Goal: Information Seeking & Learning: Compare options

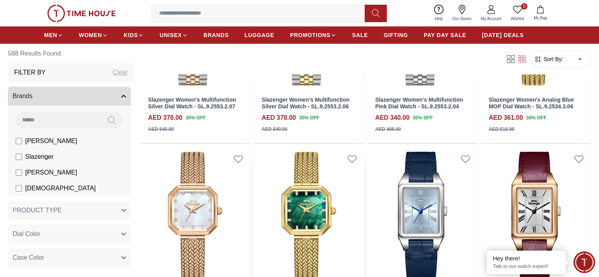
scroll to position [197, 0]
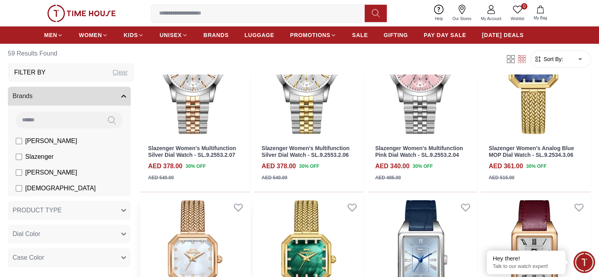
scroll to position [158, 0]
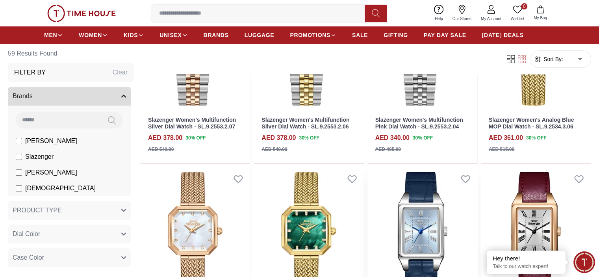
click at [368, 187] on img at bounding box center [423, 236] width 110 height 139
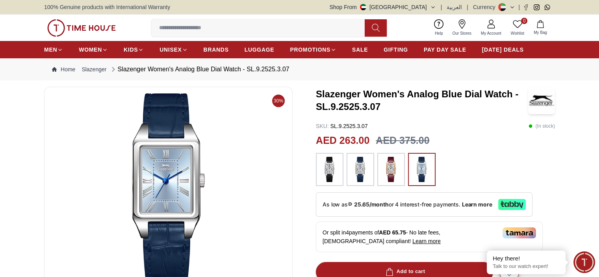
click at [359, 171] on img at bounding box center [361, 169] width 20 height 25
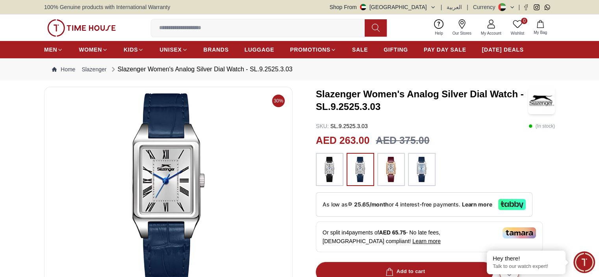
click at [388, 171] on img at bounding box center [391, 169] width 20 height 25
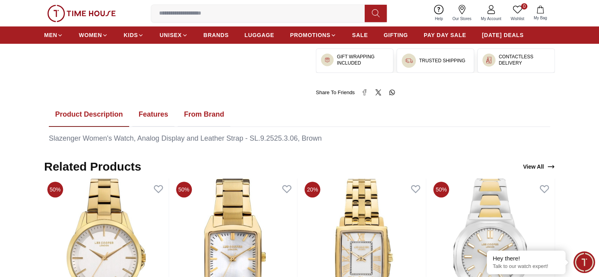
scroll to position [315, 0]
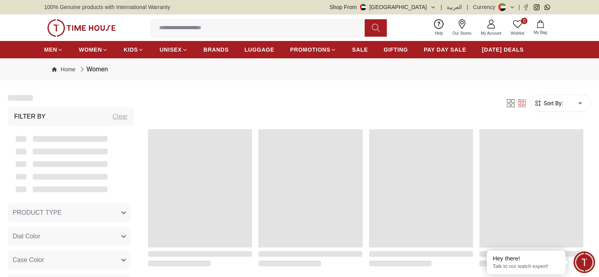
scroll to position [158, 0]
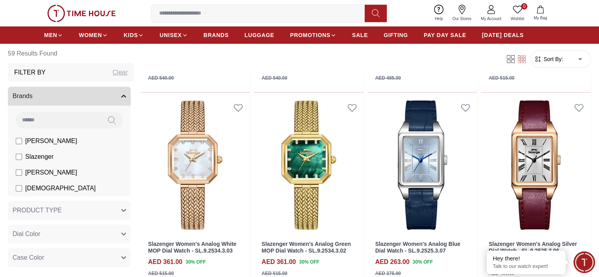
scroll to position [315, 0]
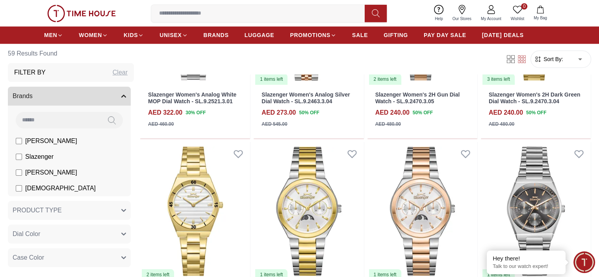
scroll to position [788, 0]
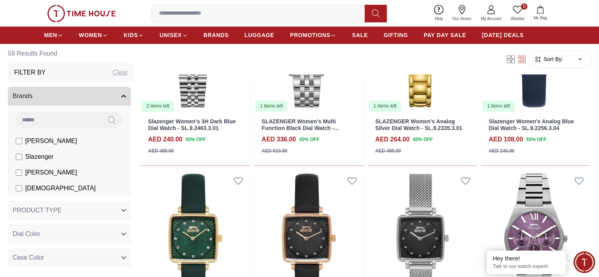
scroll to position [1300, 0]
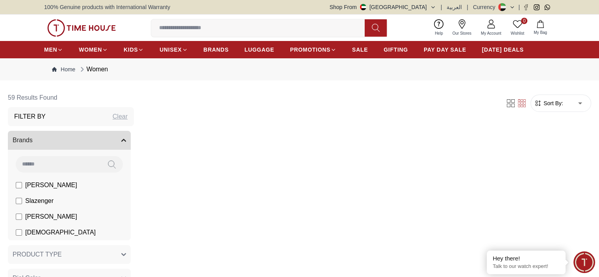
click at [53, 157] on div at bounding box center [69, 164] width 123 height 17
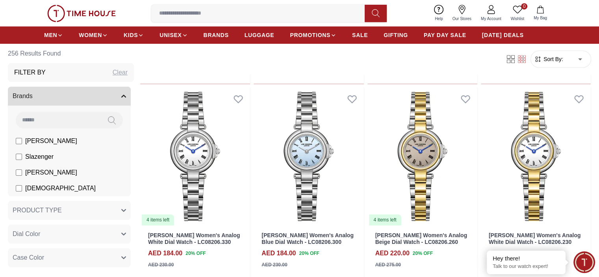
scroll to position [433, 0]
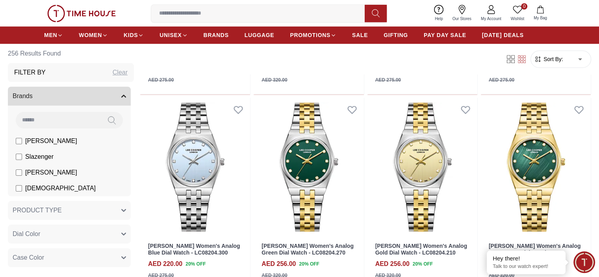
scroll to position [867, 0]
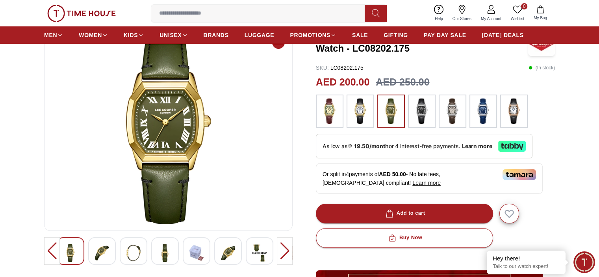
scroll to position [39, 0]
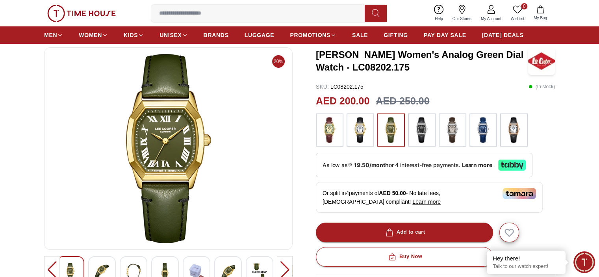
click at [334, 134] on img at bounding box center [330, 129] width 20 height 25
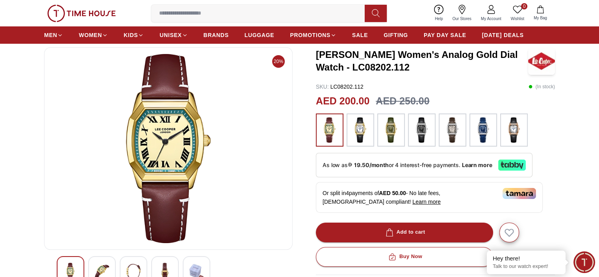
click at [481, 138] on img at bounding box center [484, 129] width 20 height 25
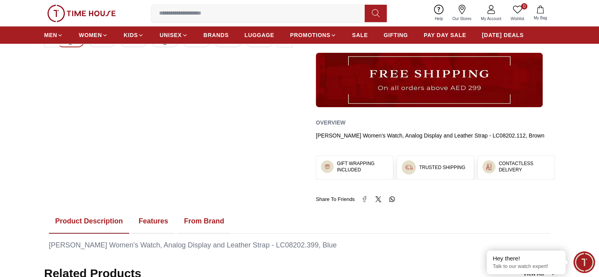
scroll to position [236, 0]
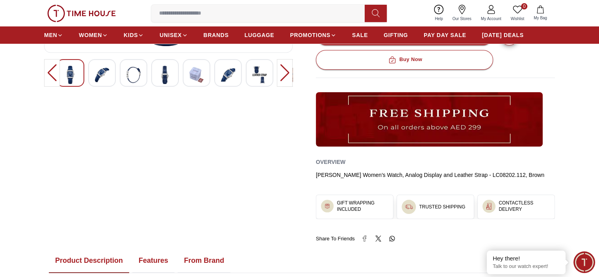
click at [221, 79] on img at bounding box center [228, 75] width 14 height 18
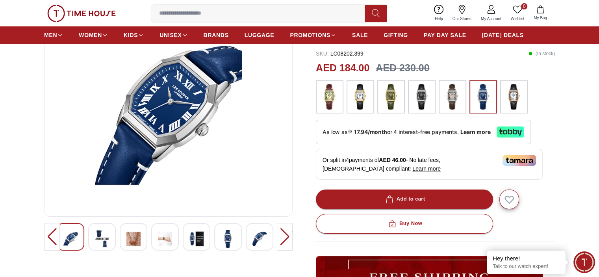
scroll to position [118, 0]
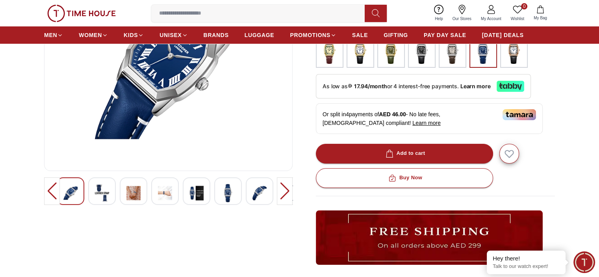
click at [160, 190] on img at bounding box center [165, 193] width 14 height 18
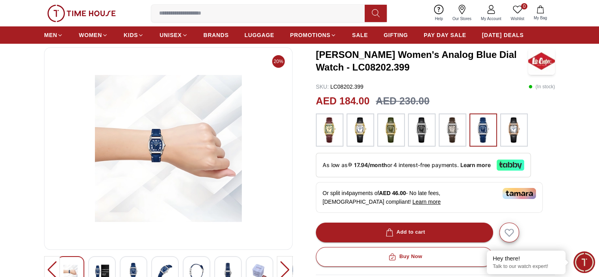
scroll to position [0, 0]
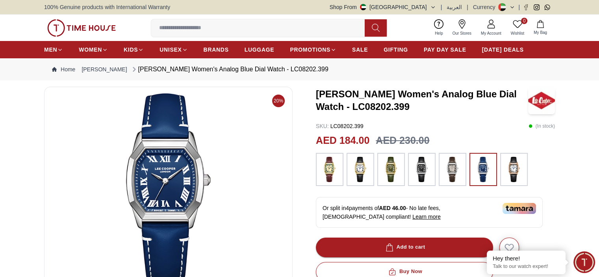
scroll to position [39, 0]
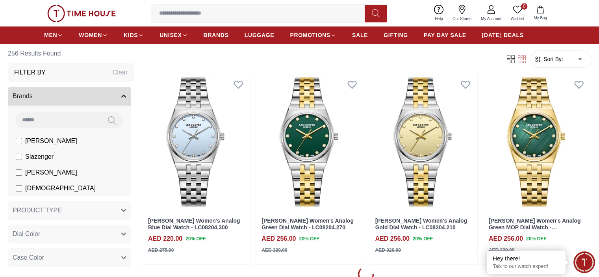
scroll to position [801, 0]
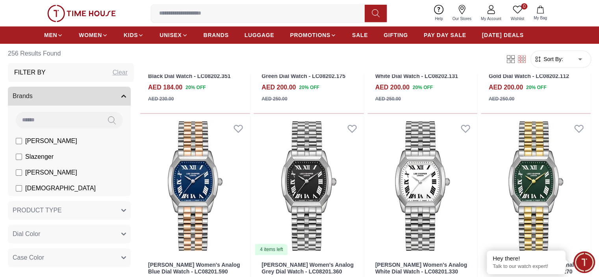
scroll to position [446, 0]
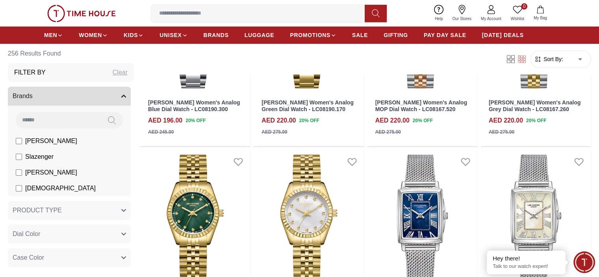
scroll to position [959, 0]
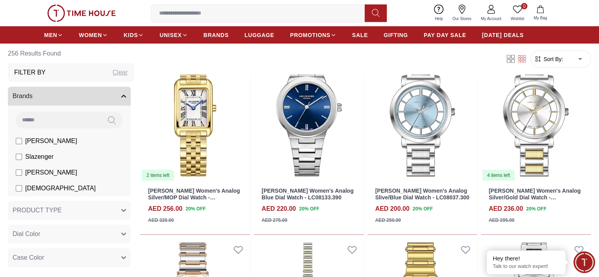
scroll to position [1707, 0]
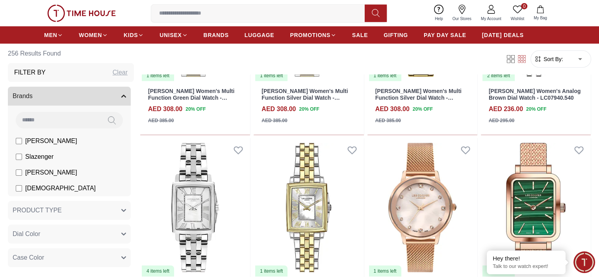
scroll to position [2101, 0]
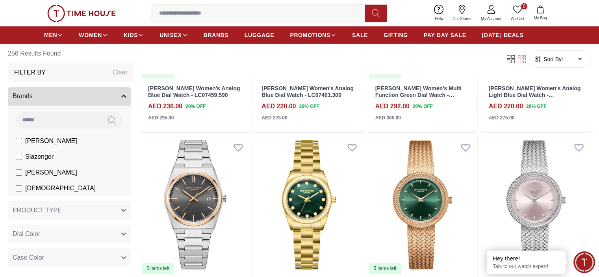
scroll to position [2731, 0]
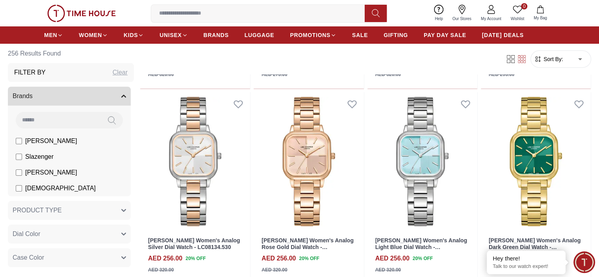
scroll to position [2810, 0]
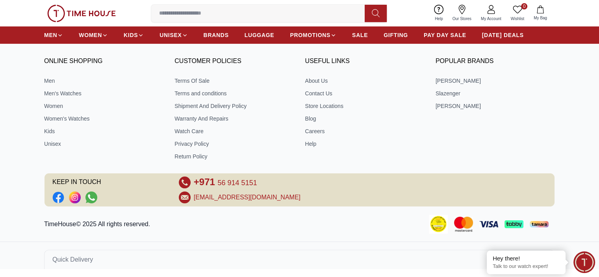
scroll to position [339, 0]
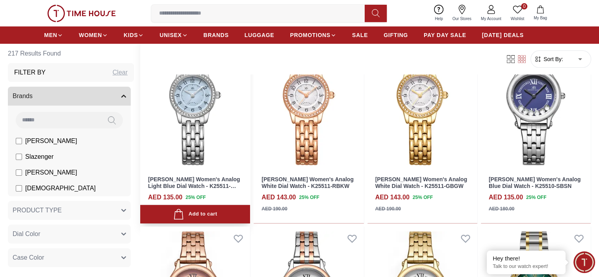
scroll to position [355, 0]
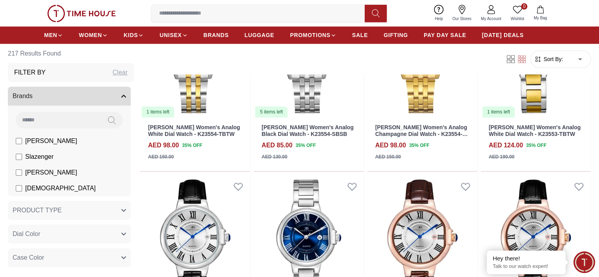
scroll to position [946, 0]
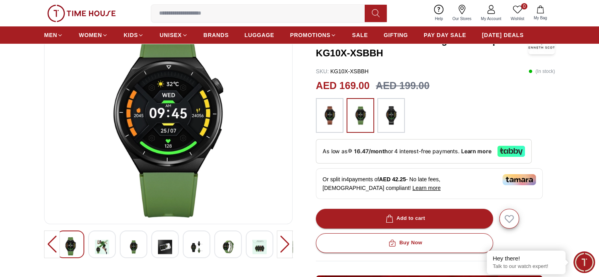
scroll to position [79, 0]
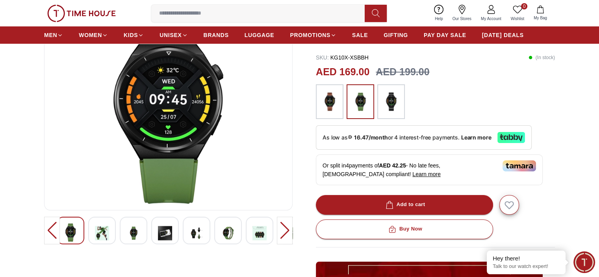
click at [98, 230] on img at bounding box center [102, 232] width 14 height 19
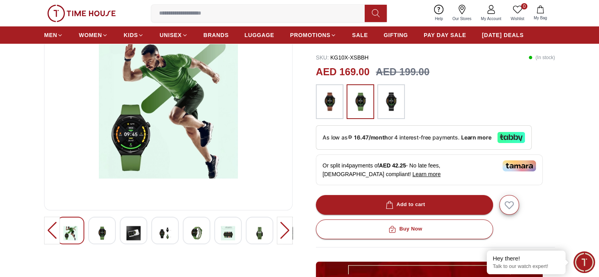
click at [131, 236] on img at bounding box center [133, 232] width 14 height 19
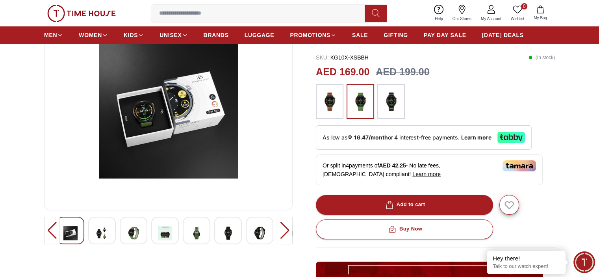
click at [160, 236] on img at bounding box center [165, 232] width 14 height 19
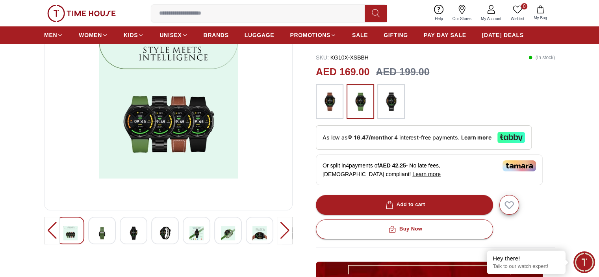
click at [184, 235] on div at bounding box center [197, 231] width 28 height 28
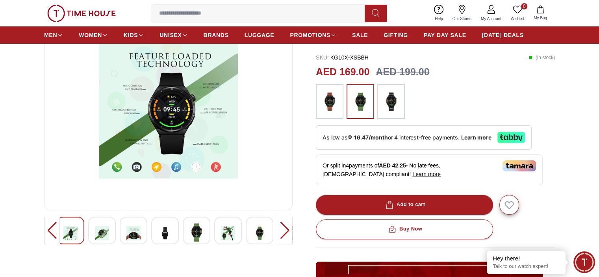
click at [235, 236] on img at bounding box center [228, 232] width 14 height 19
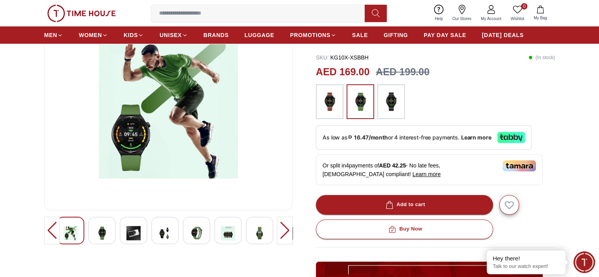
click at [231, 237] on img at bounding box center [228, 232] width 14 height 19
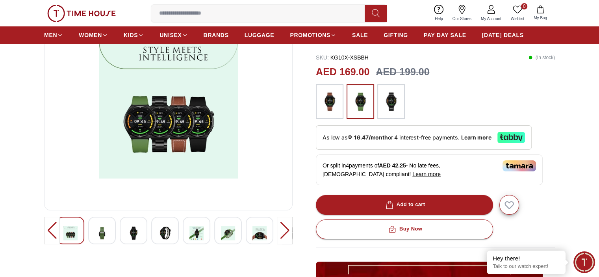
click at [264, 229] on img at bounding box center [260, 232] width 14 height 19
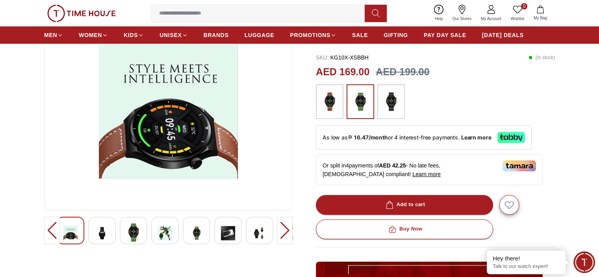
click at [384, 106] on img at bounding box center [391, 101] width 20 height 27
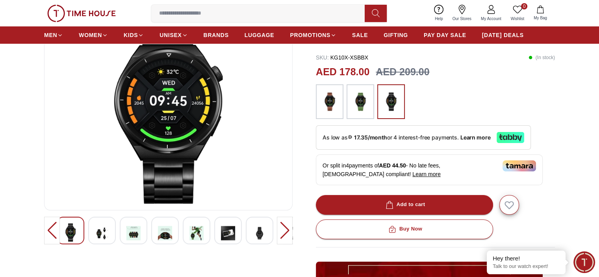
scroll to position [39, 0]
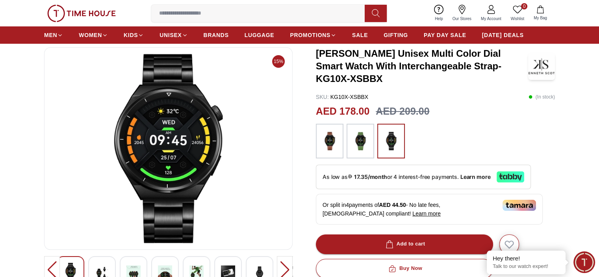
click at [363, 145] on img at bounding box center [361, 141] width 20 height 27
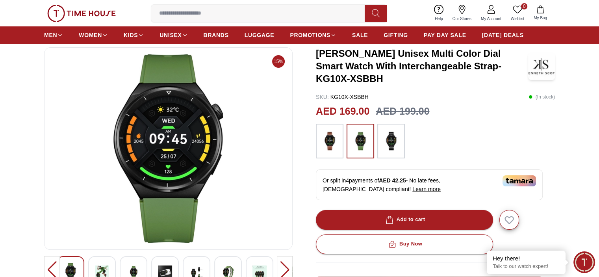
scroll to position [79, 0]
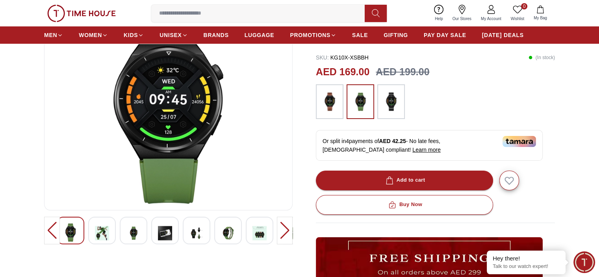
click at [284, 231] on div at bounding box center [285, 231] width 16 height 28
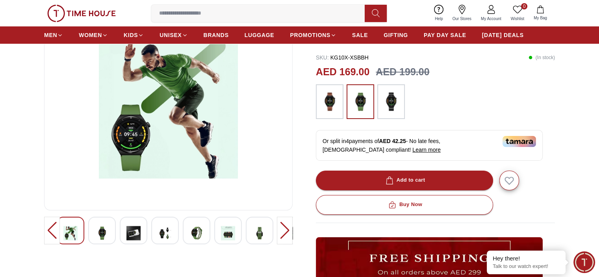
click at [259, 233] on img at bounding box center [260, 232] width 14 height 19
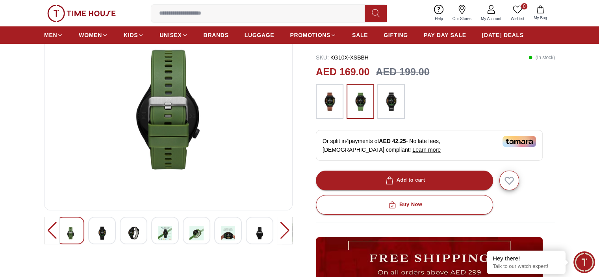
click at [71, 233] on img at bounding box center [70, 232] width 14 height 19
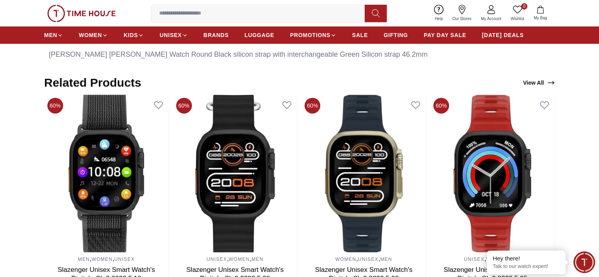
scroll to position [473, 0]
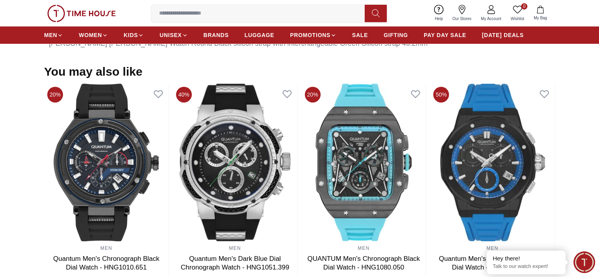
scroll to position [39, 0]
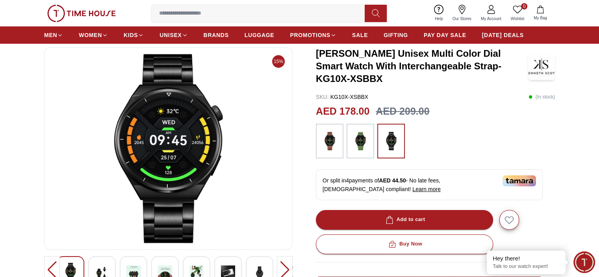
scroll to position [79, 0]
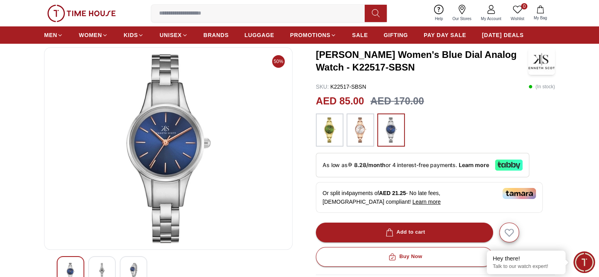
click at [104, 266] on img at bounding box center [102, 270] width 14 height 14
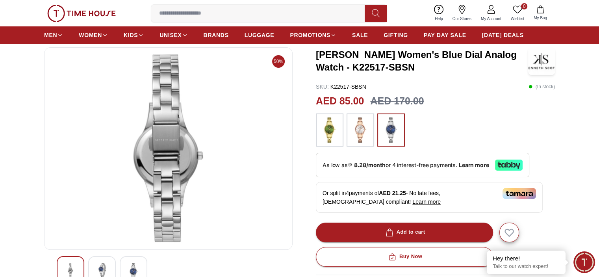
click at [134, 268] on img at bounding box center [133, 272] width 14 height 18
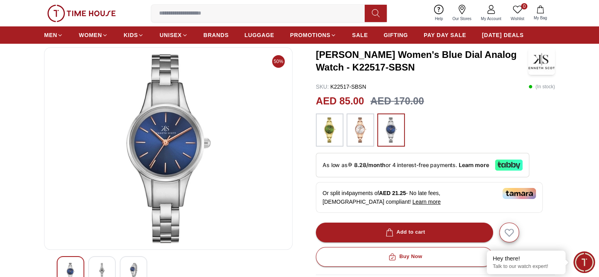
scroll to position [39, 0]
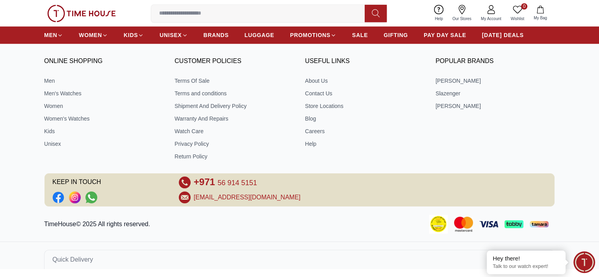
scroll to position [801, 0]
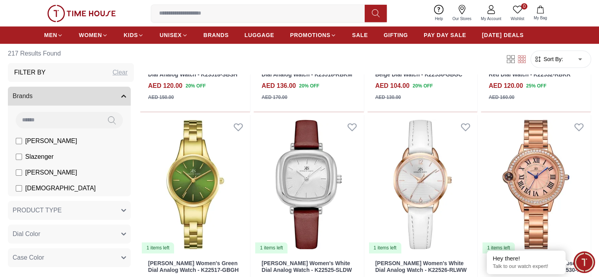
scroll to position [604, 0]
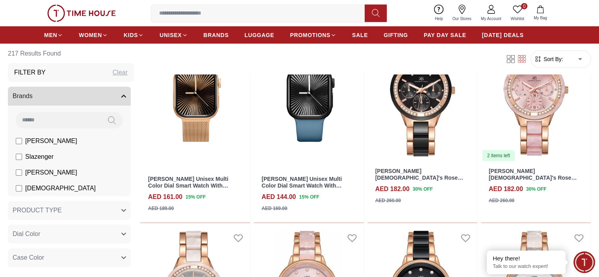
scroll to position [2062, 0]
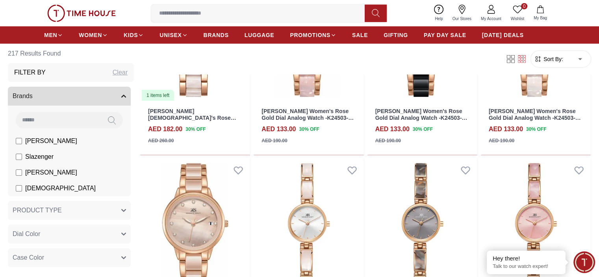
scroll to position [2337, 0]
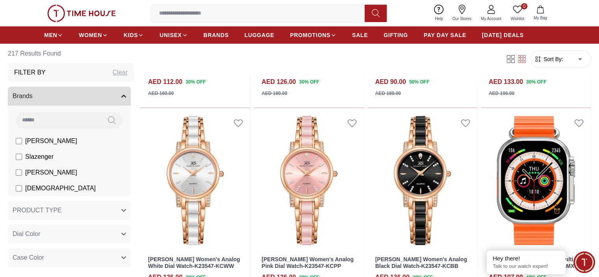
scroll to position [2810, 0]
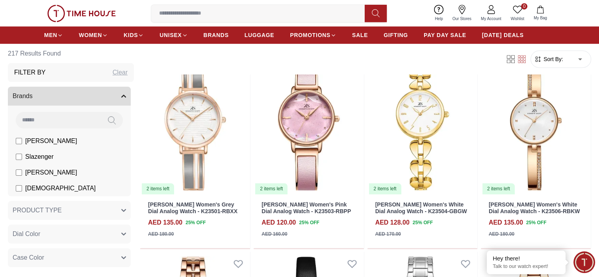
scroll to position [3613, 0]
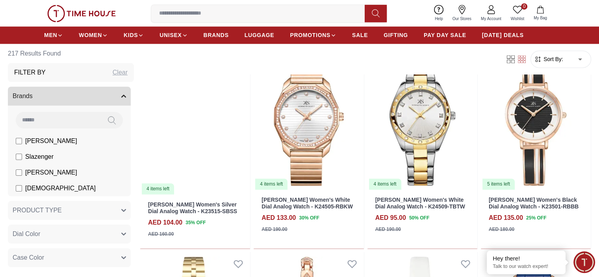
scroll to position [4255, 0]
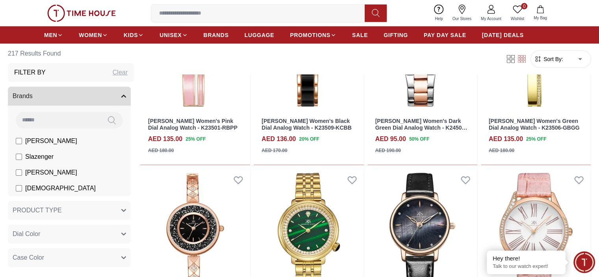
scroll to position [4886, 0]
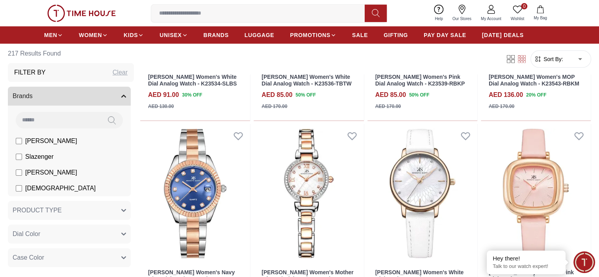
scroll to position [5525, 0]
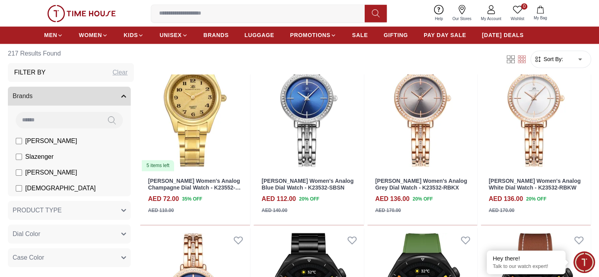
scroll to position [1196, 0]
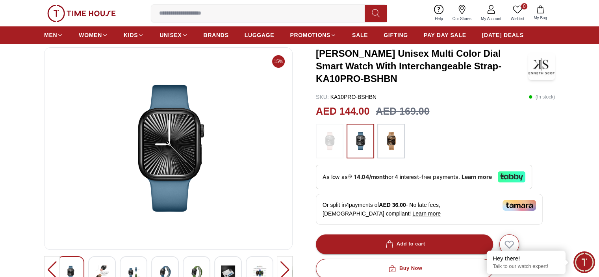
scroll to position [79, 0]
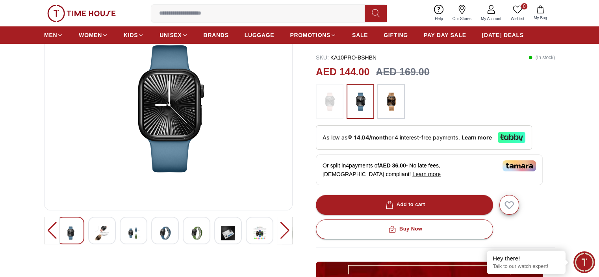
click at [110, 230] on div at bounding box center [102, 231] width 28 height 28
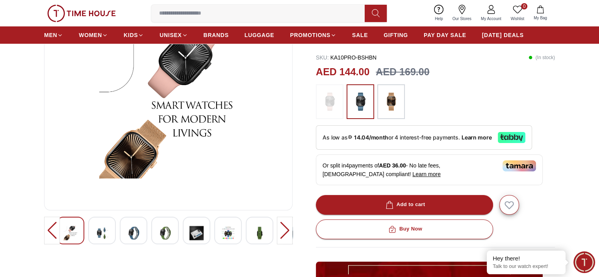
click at [131, 232] on img at bounding box center [133, 232] width 14 height 19
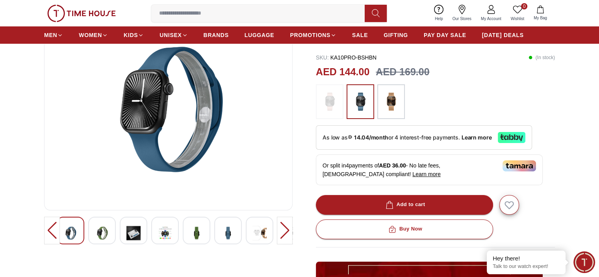
click at [141, 233] on div at bounding box center [134, 231] width 28 height 28
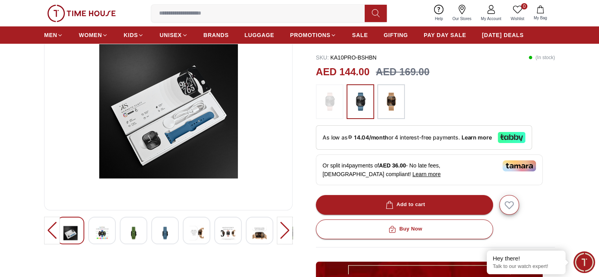
click at [146, 233] on div at bounding box center [134, 231] width 28 height 28
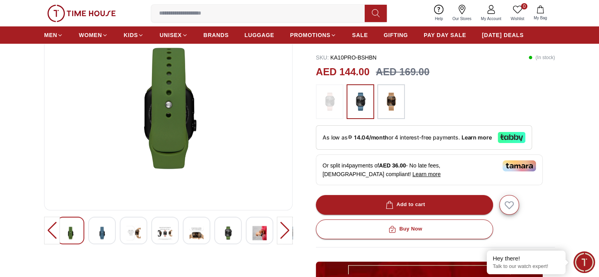
click at [138, 234] on img at bounding box center [133, 232] width 14 height 19
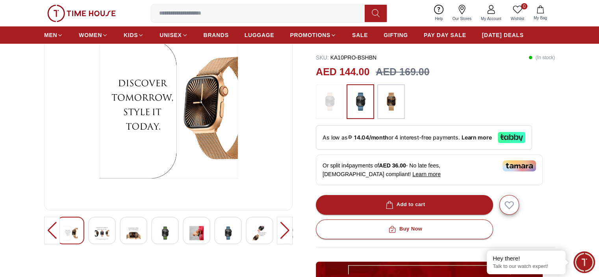
click at [137, 234] on img at bounding box center [133, 232] width 14 height 19
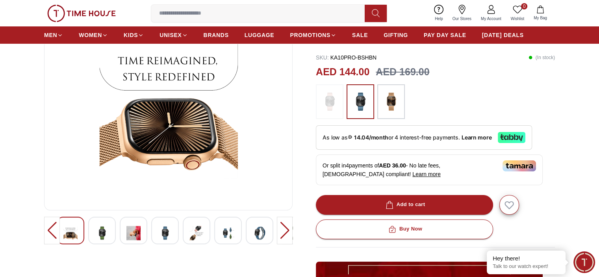
click at [106, 233] on img at bounding box center [102, 232] width 14 height 19
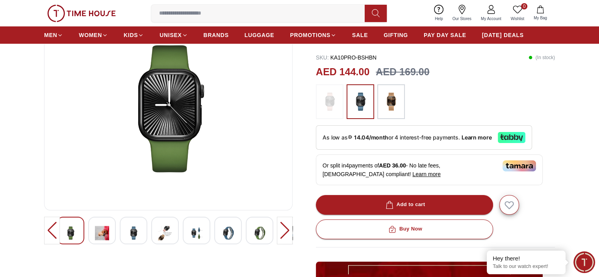
click at [132, 232] on img at bounding box center [133, 232] width 14 height 19
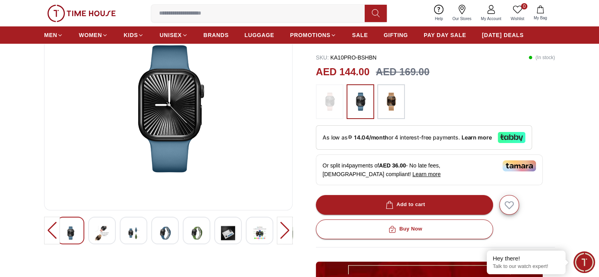
click at [169, 234] on img at bounding box center [165, 232] width 14 height 19
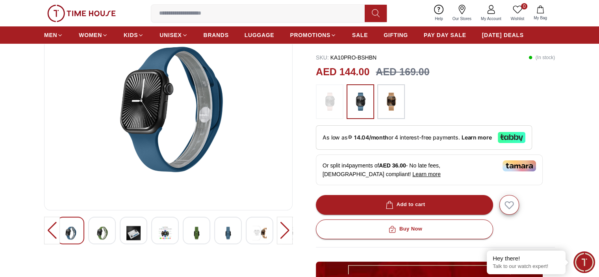
click at [196, 234] on img at bounding box center [197, 232] width 14 height 19
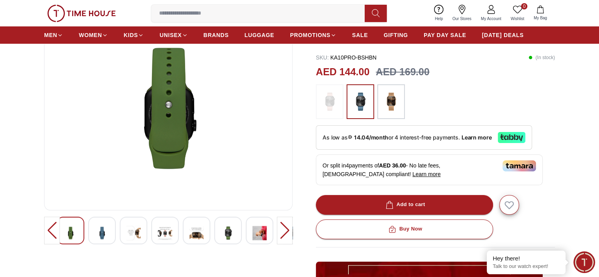
click at [260, 232] on img at bounding box center [260, 232] width 14 height 19
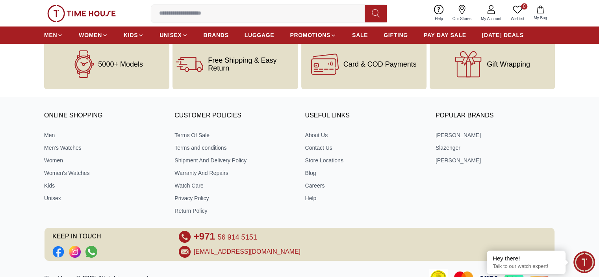
scroll to position [1083, 0]
